Goal: Information Seeking & Learning: Learn about a topic

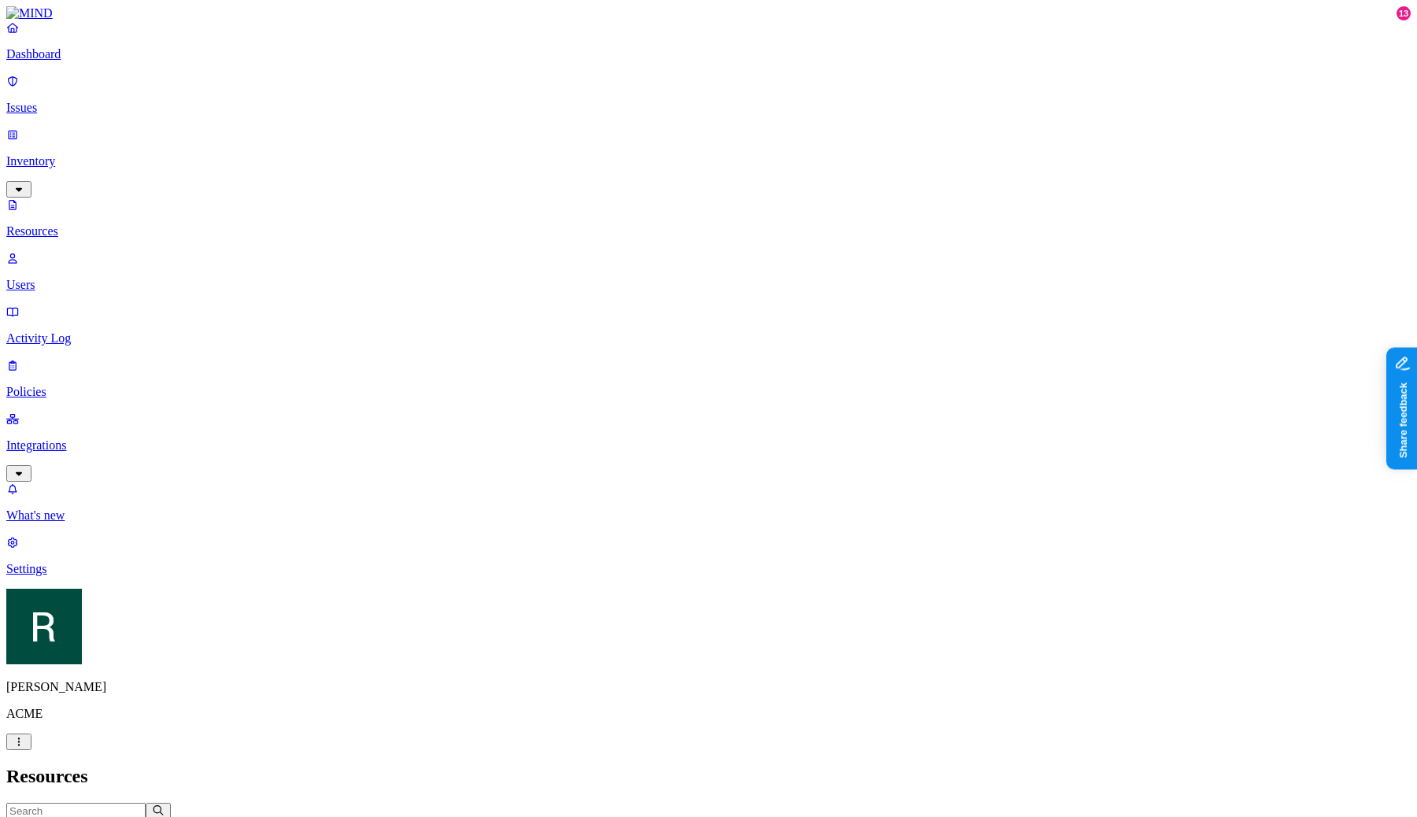
click at [811, 766] on h2 "Resources" at bounding box center [708, 776] width 1404 height 21
click at [89, 107] on link "Issues" at bounding box center [708, 94] width 1404 height 41
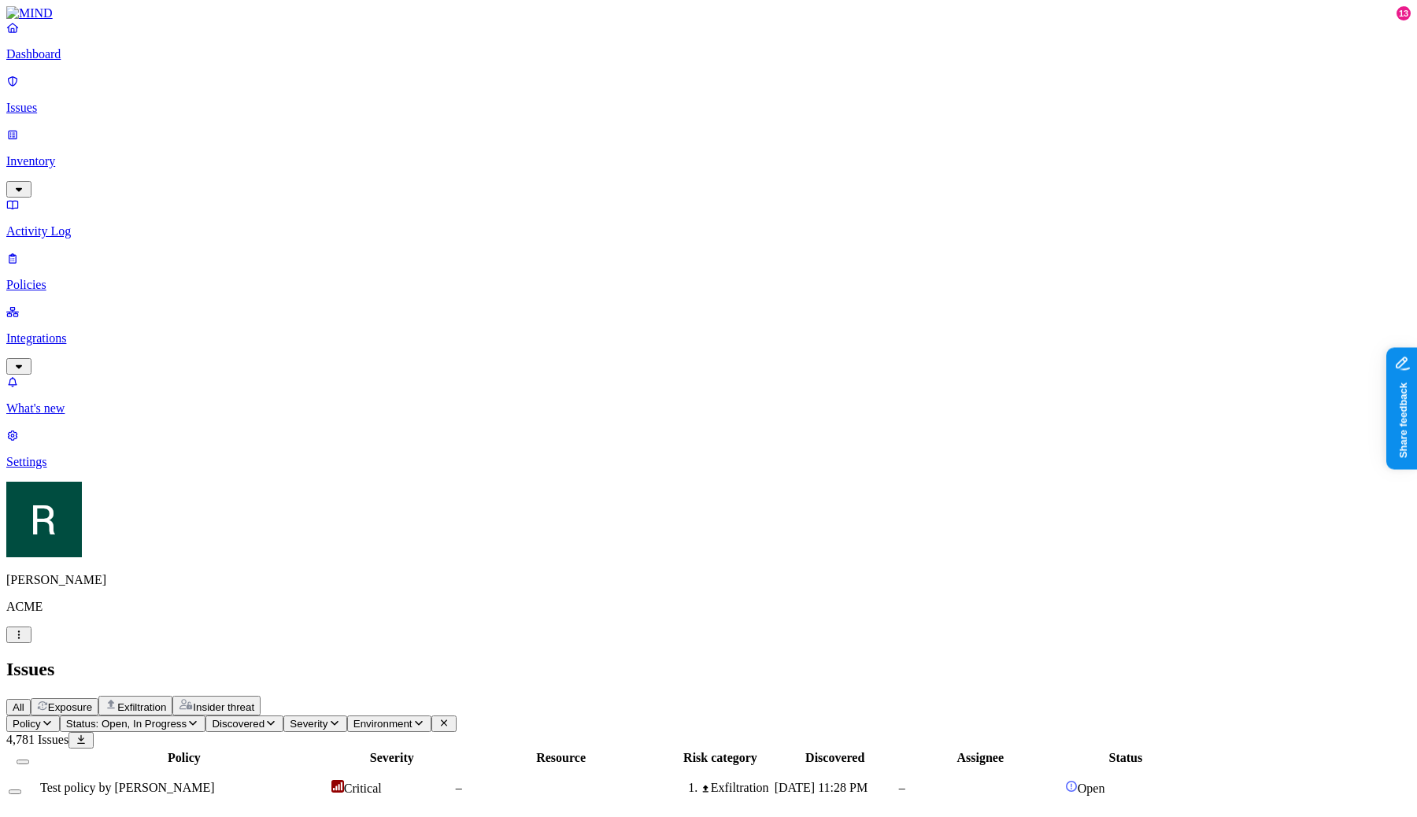
click at [576, 696] on div "All Exposure Exfiltration Insider threat" at bounding box center [708, 706] width 1404 height 20
click at [794, 659] on div "Issues" at bounding box center [708, 669] width 1404 height 21
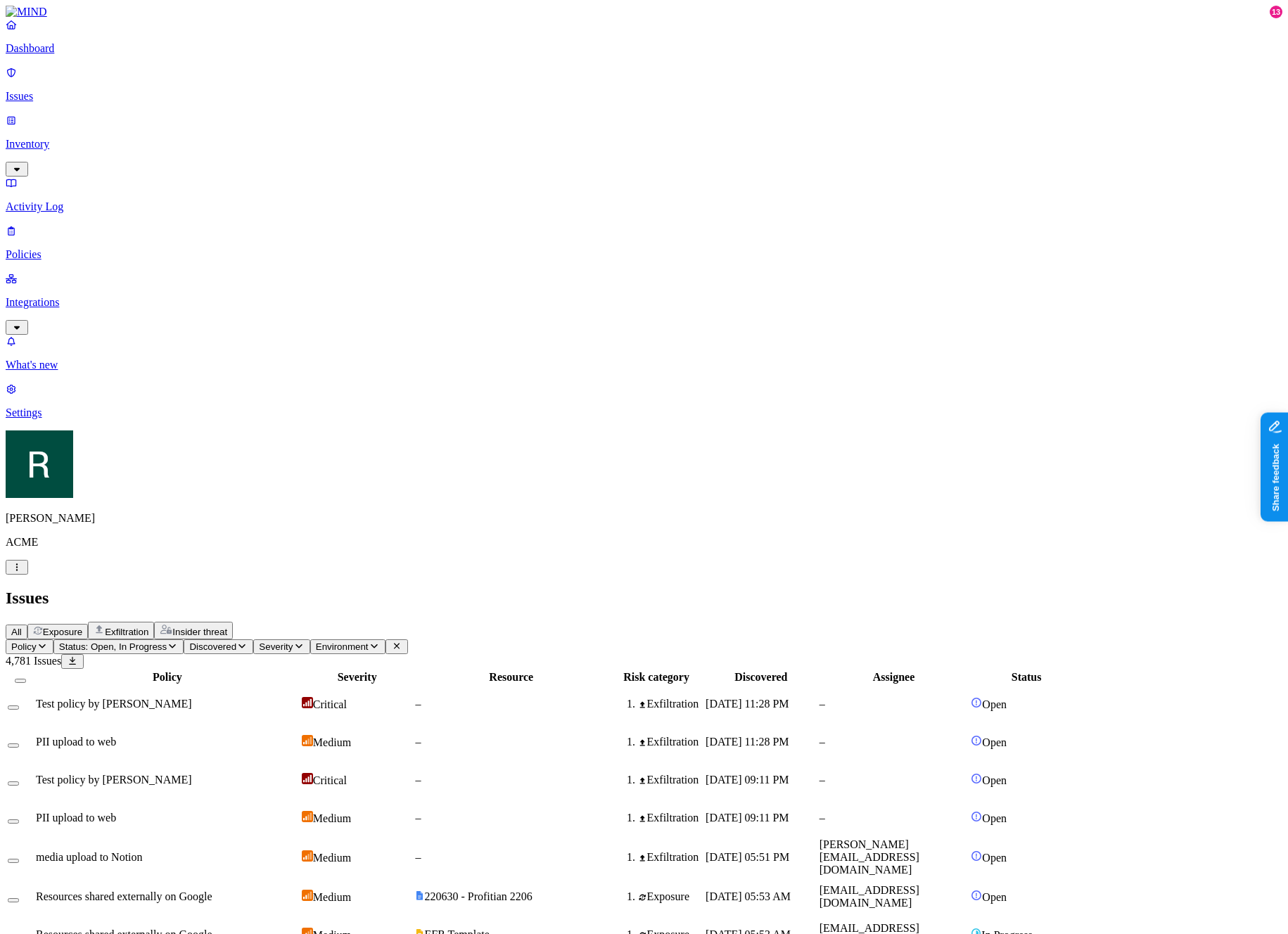
click at [292, 642] on span "Severity" at bounding box center [276, 647] width 34 height 11
click at [88, 624] on button "Exposure" at bounding box center [58, 631] width 61 height 15
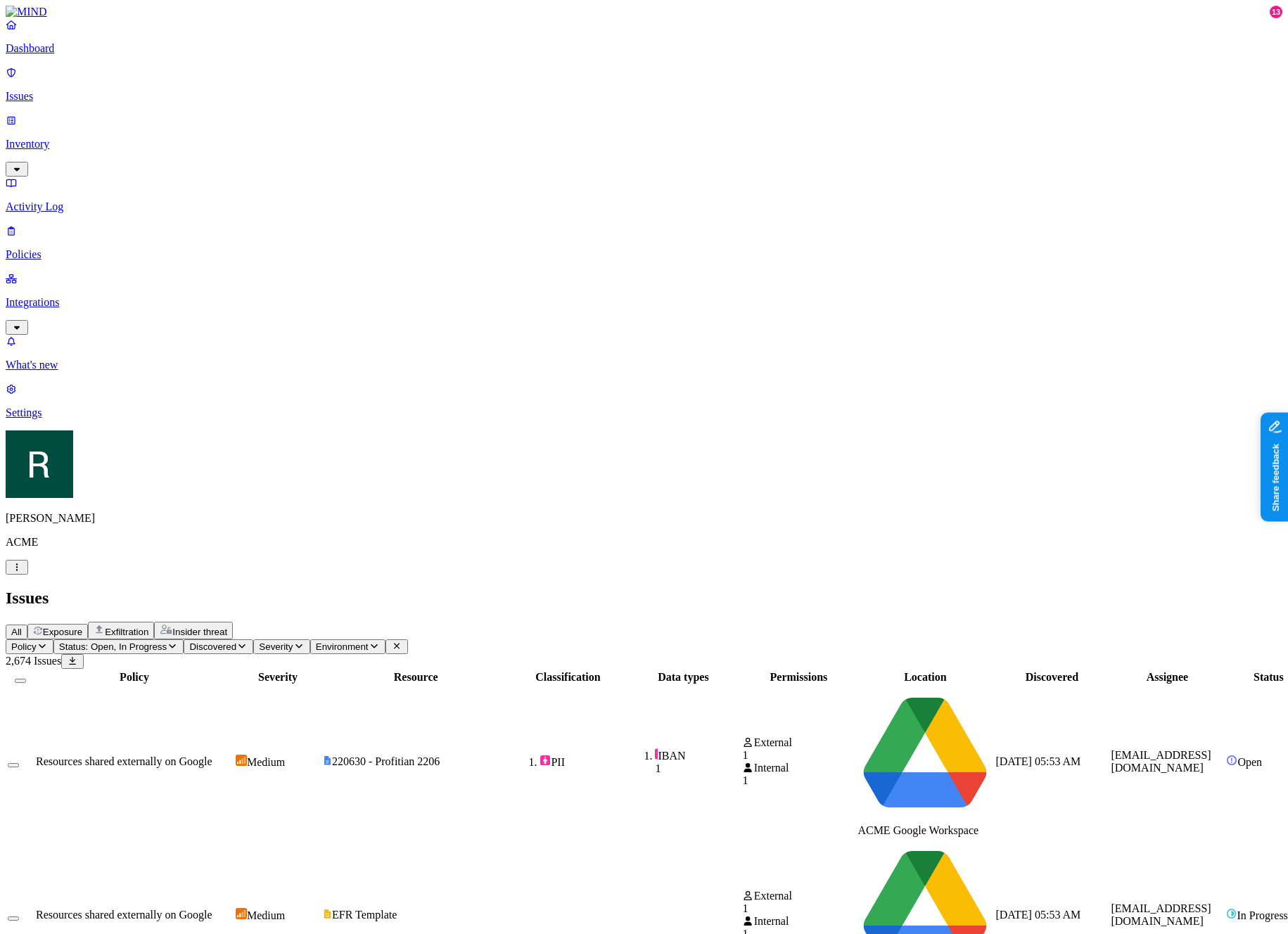
click at [148, 627] on span "Exfiltration" at bounding box center [126, 632] width 44 height 11
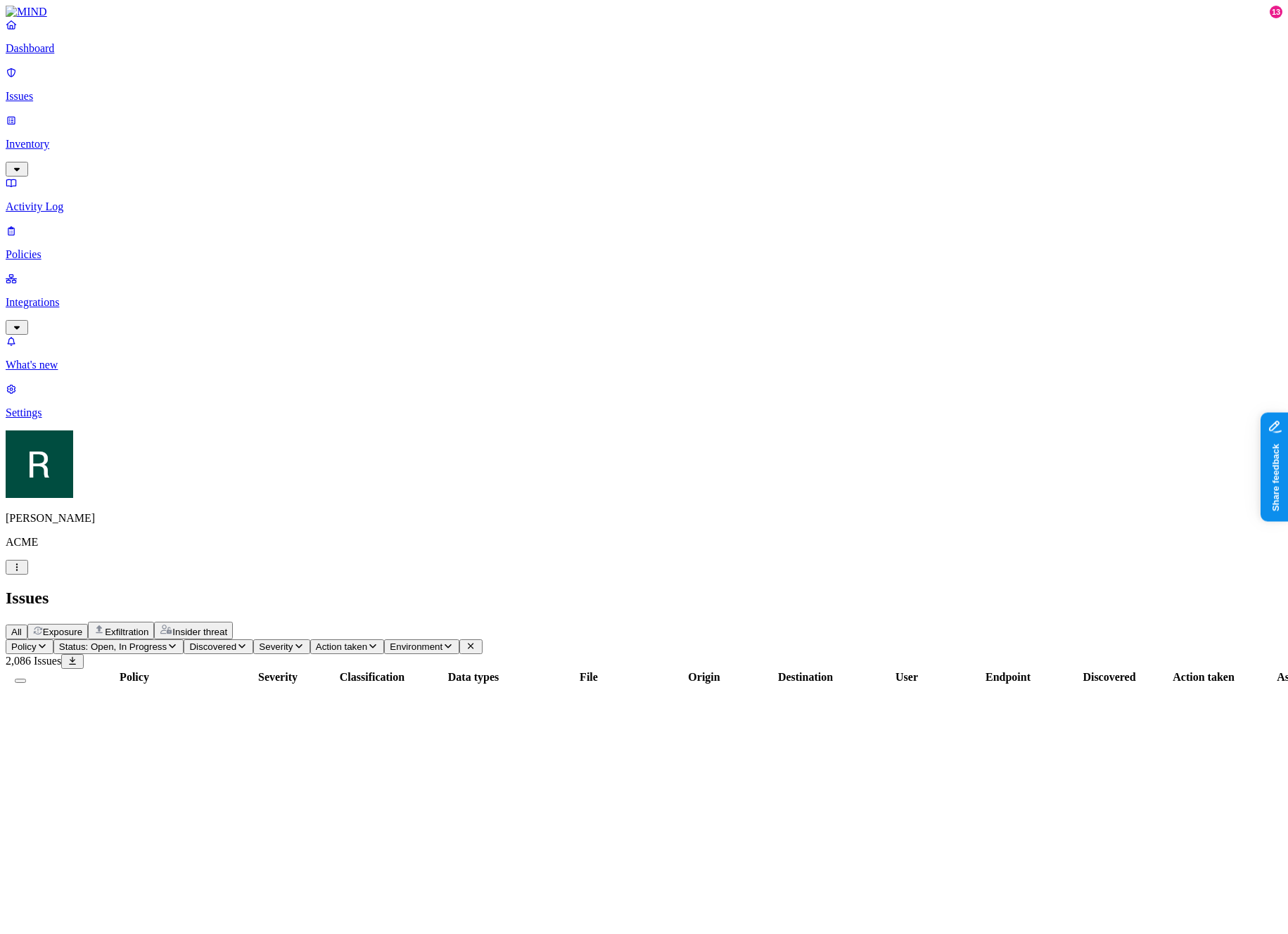
click at [227, 627] on span "Insider threat" at bounding box center [199, 632] width 55 height 11
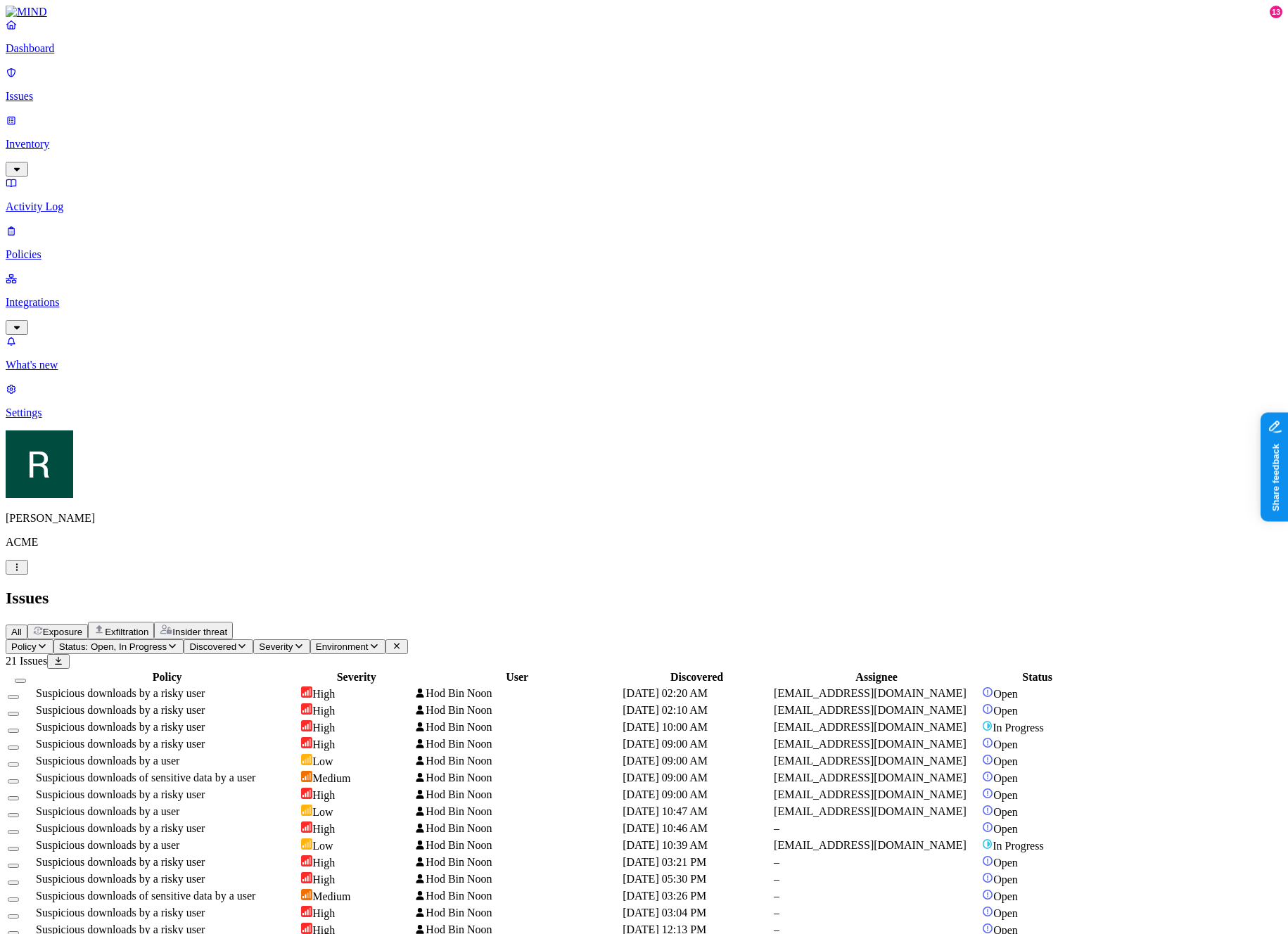
click at [28, 625] on button "All" at bounding box center [16, 632] width 21 height 15
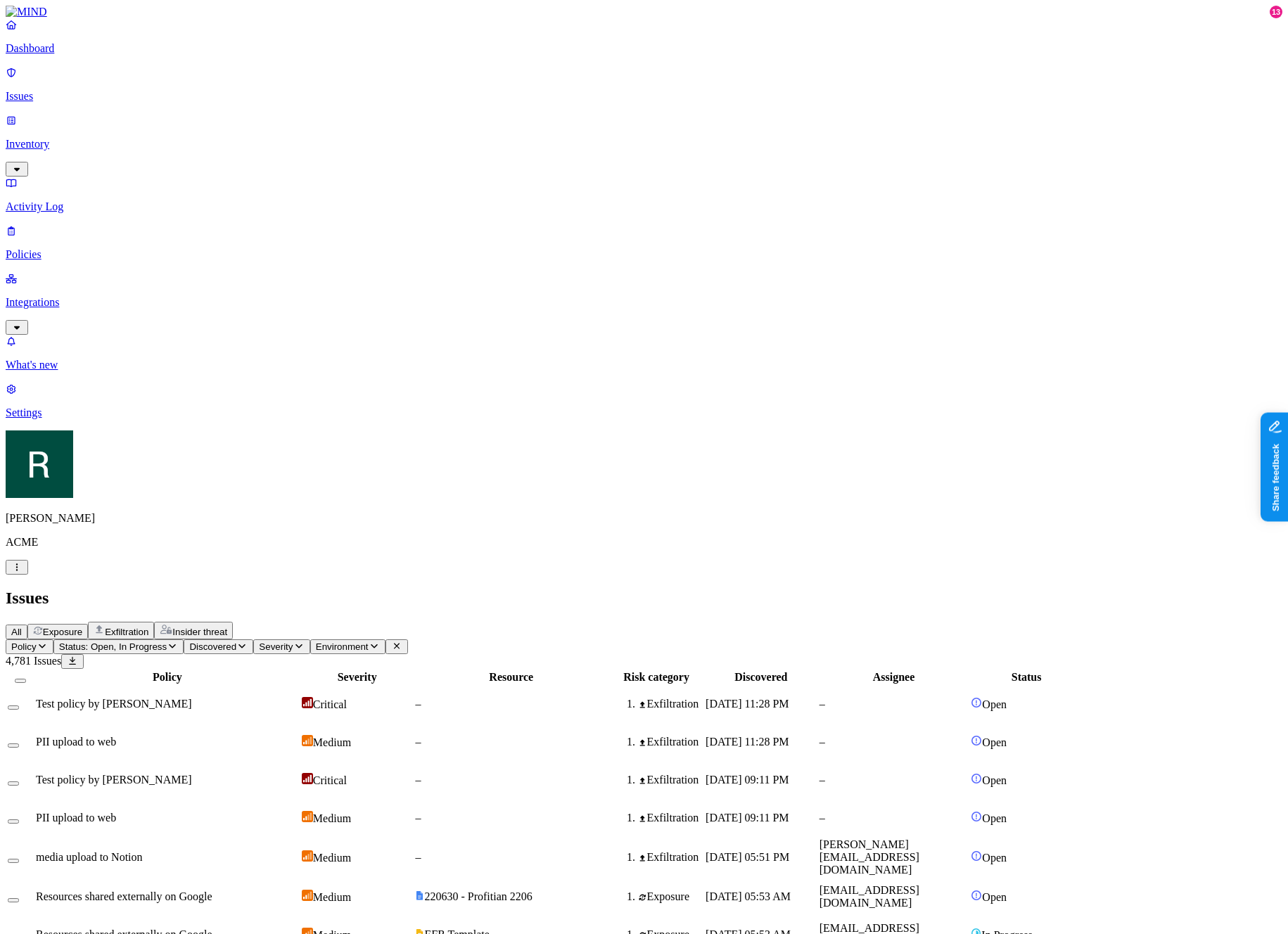
click at [82, 627] on span "Exposure" at bounding box center [63, 632] width 39 height 11
